Goal: Information Seeking & Learning: Learn about a topic

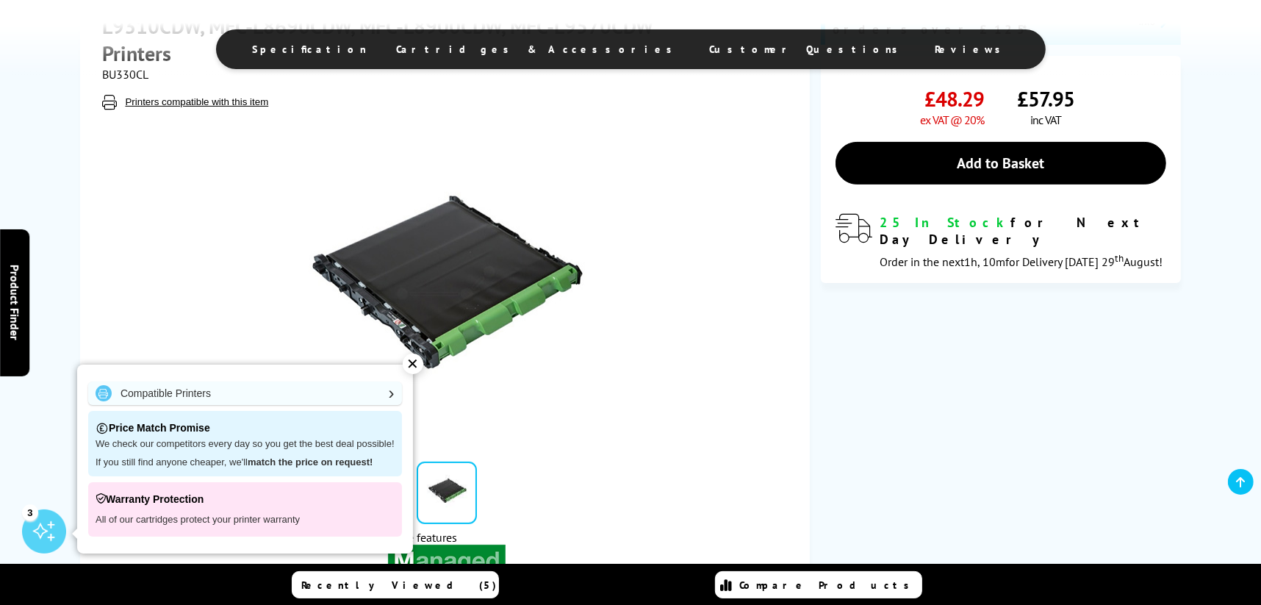
scroll to position [367, 0]
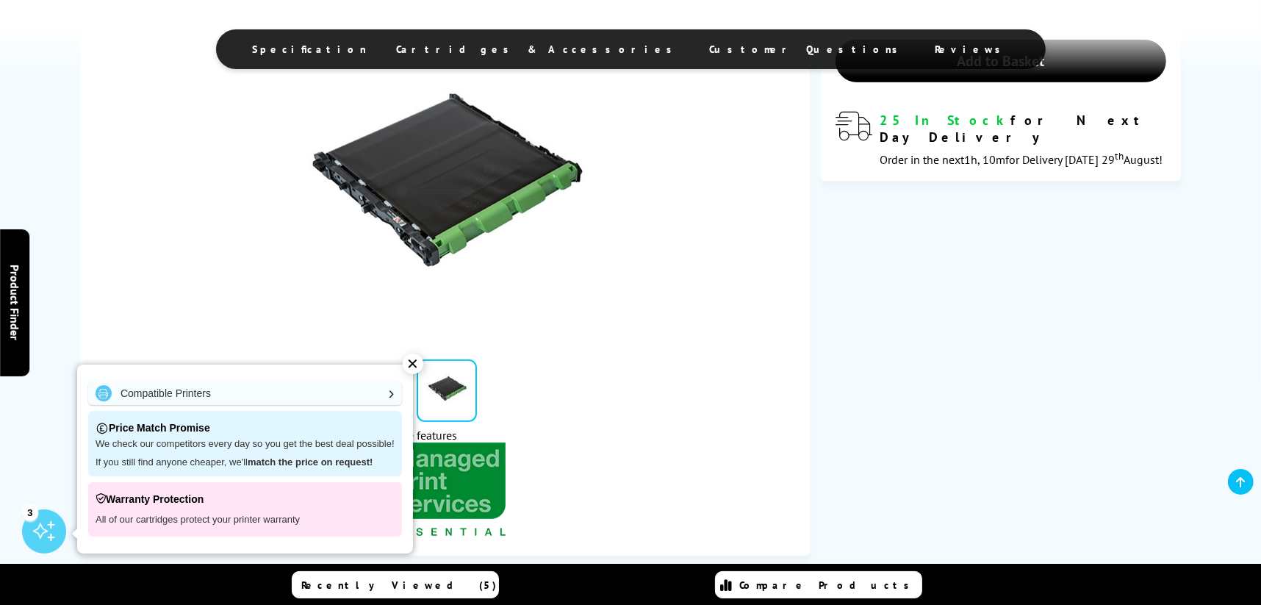
click at [417, 361] on div "✕" at bounding box center [413, 363] width 21 height 21
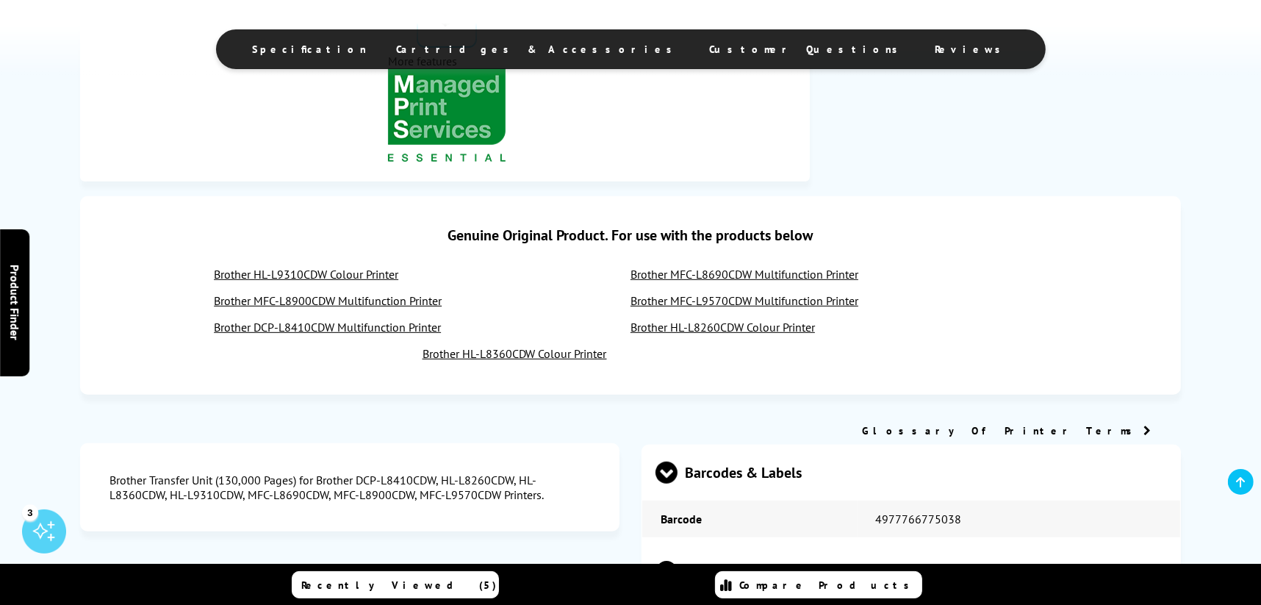
scroll to position [954, 0]
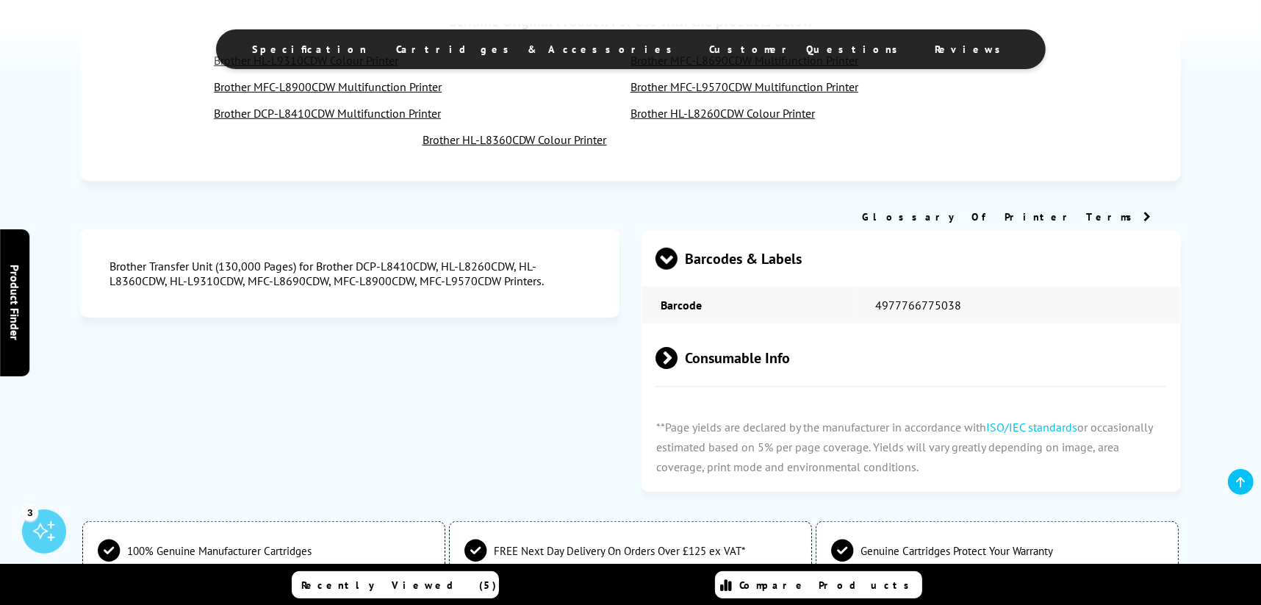
click at [758, 338] on span "Consumable Info" at bounding box center [910, 358] width 511 height 55
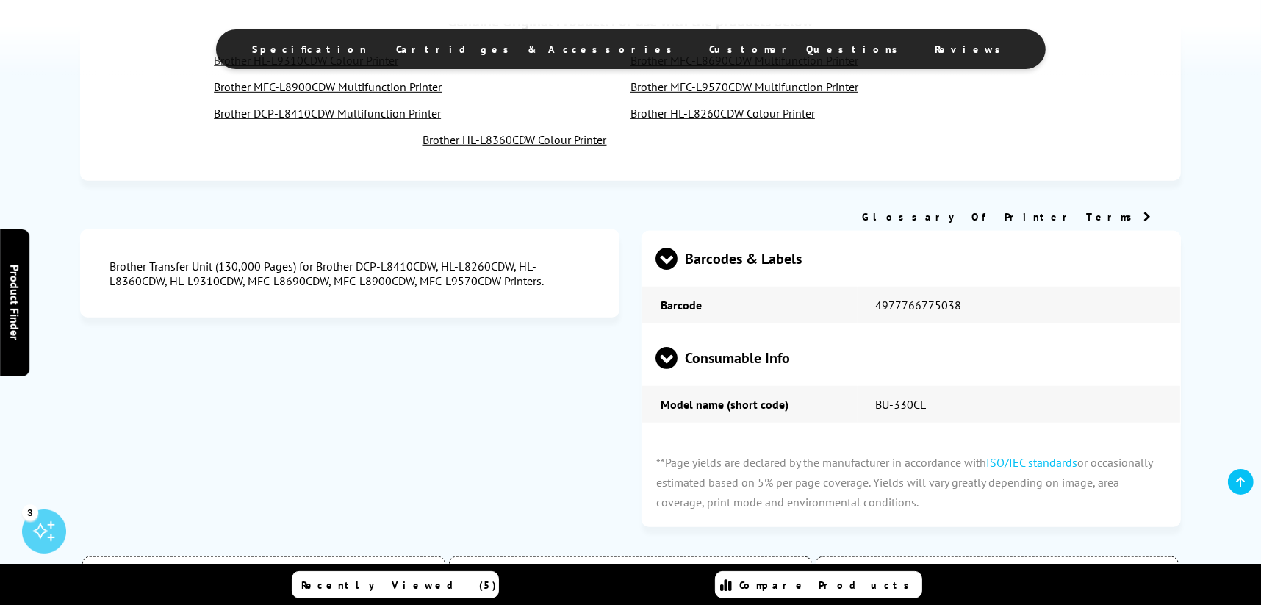
click at [758, 338] on span "Consumable Info" at bounding box center [910, 358] width 511 height 55
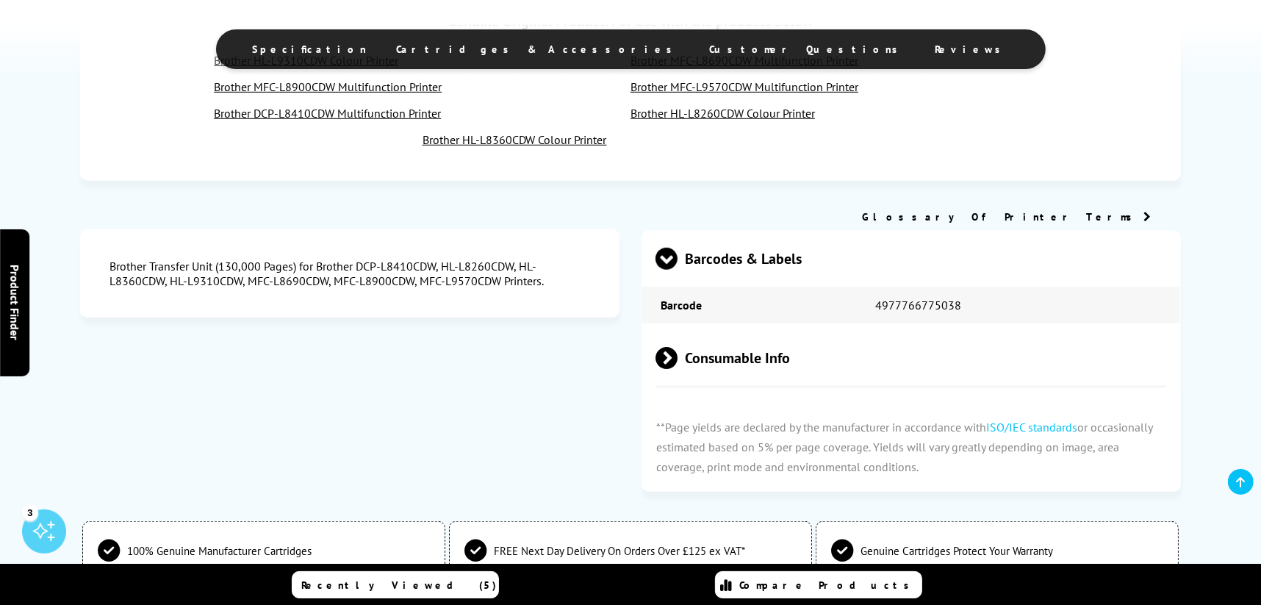
click at [758, 338] on span "Consumable Info" at bounding box center [910, 358] width 511 height 55
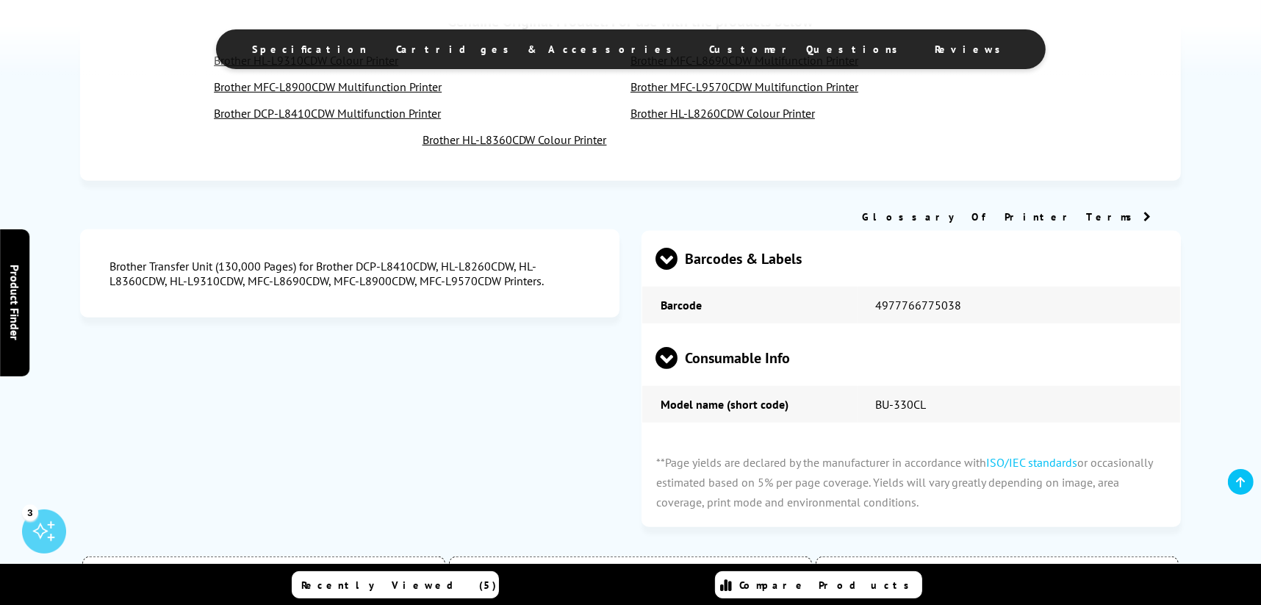
click at [738, 234] on span "Barcodes & Labels" at bounding box center [910, 258] width 511 height 55
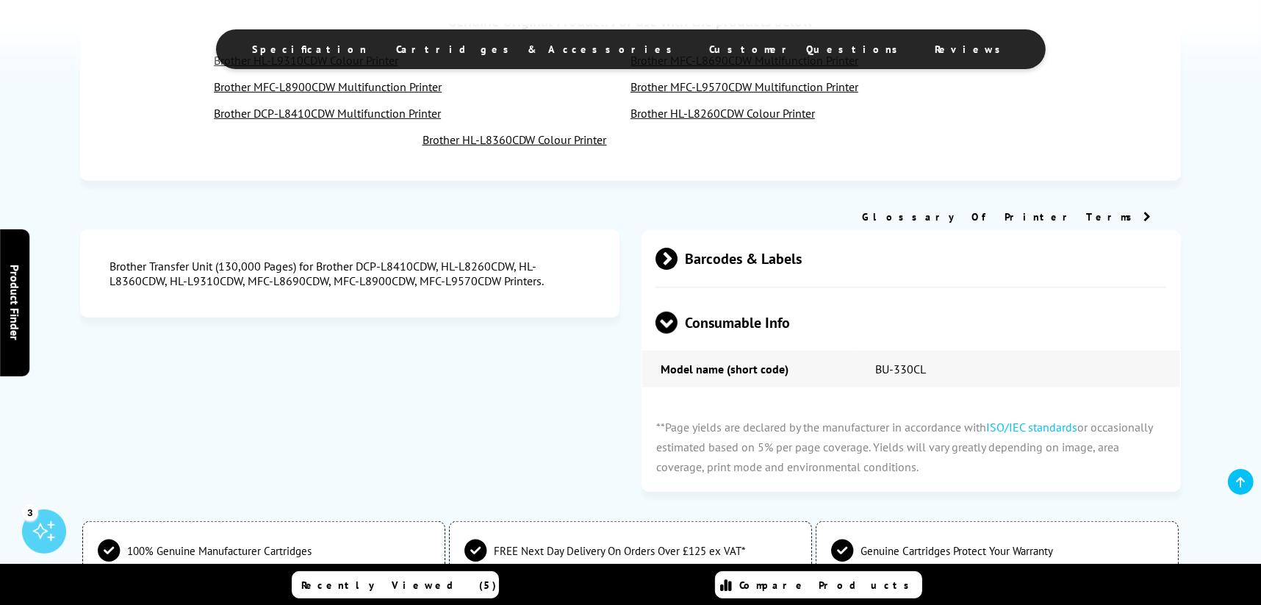
click at [738, 234] on span "Barcodes & Labels" at bounding box center [910, 258] width 511 height 55
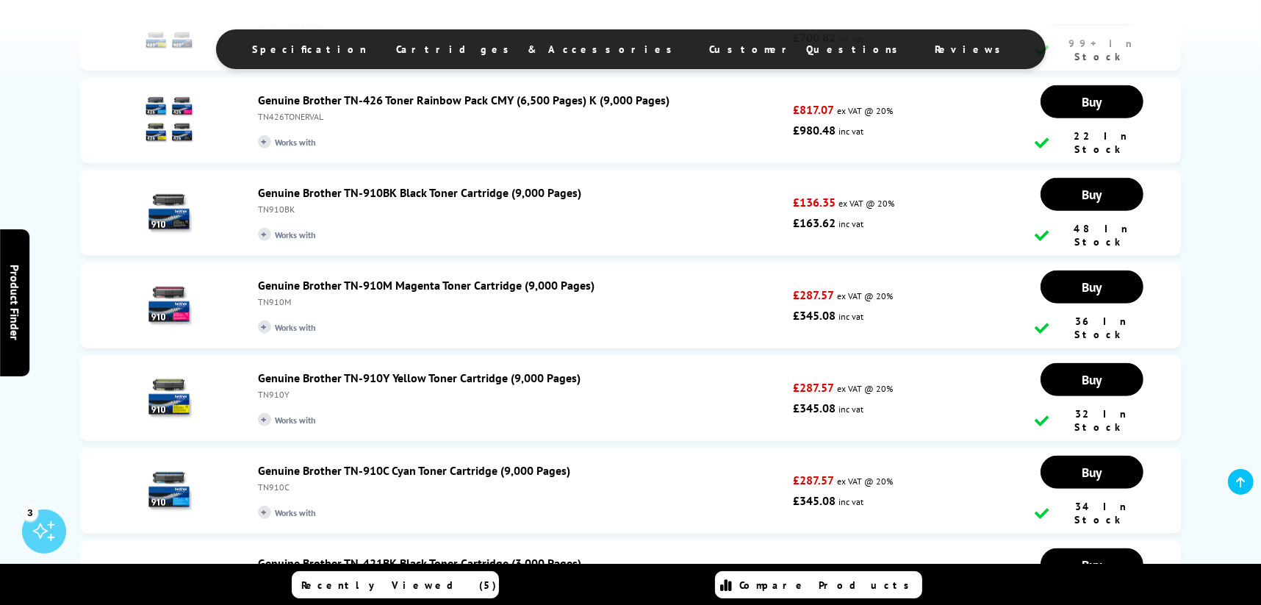
scroll to position [1763, 0]
